Goal: Go to known website: Access a specific website the user already knows

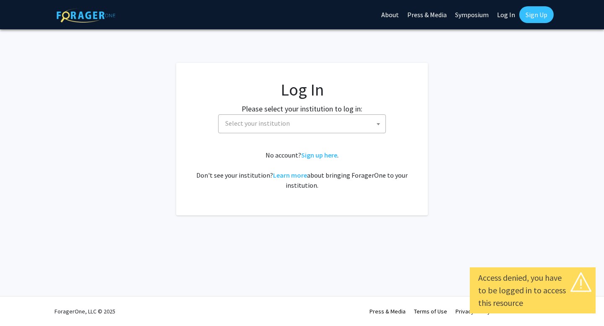
select select
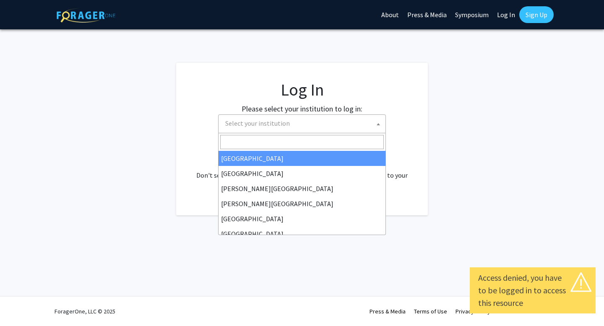
click at [368, 124] on span "Select your institution" at bounding box center [304, 123] width 164 height 17
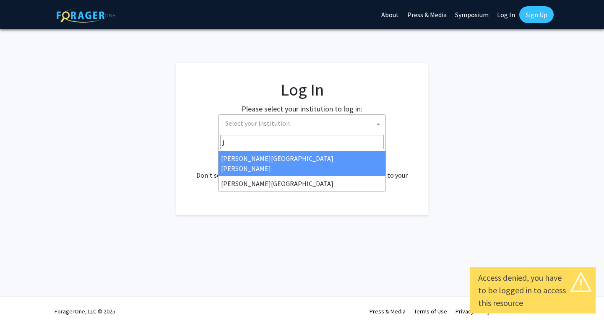
type input "j"
select select "1"
